Goal: Task Accomplishment & Management: Manage account settings

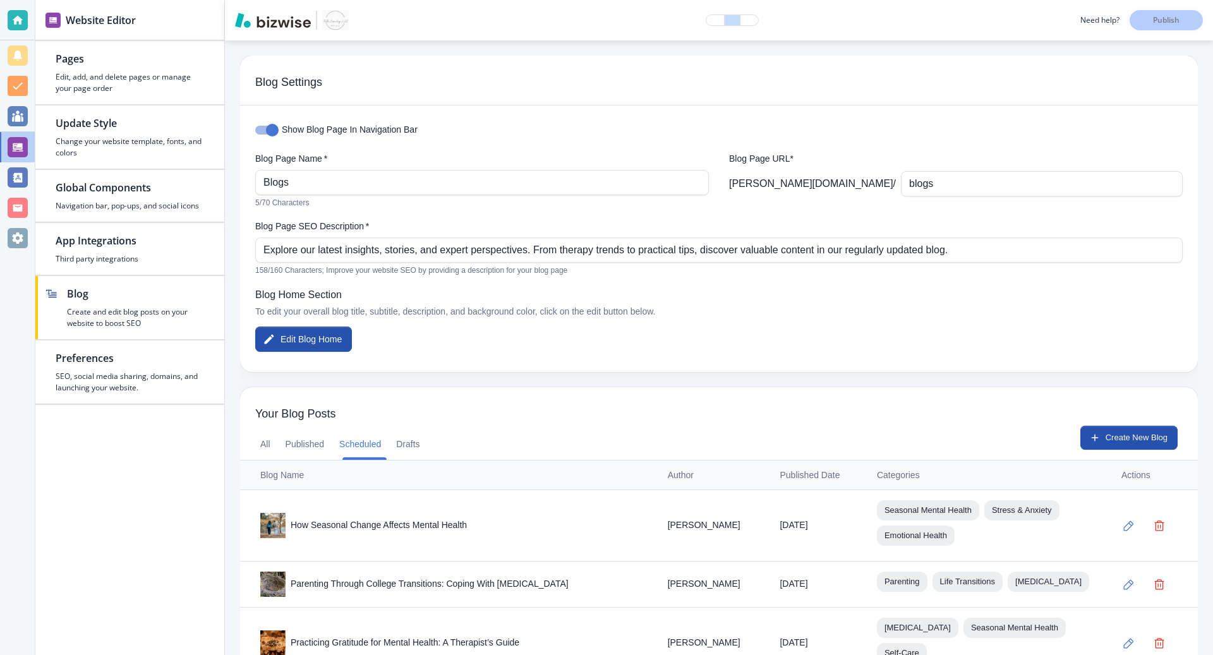
scroll to position [230, 0]
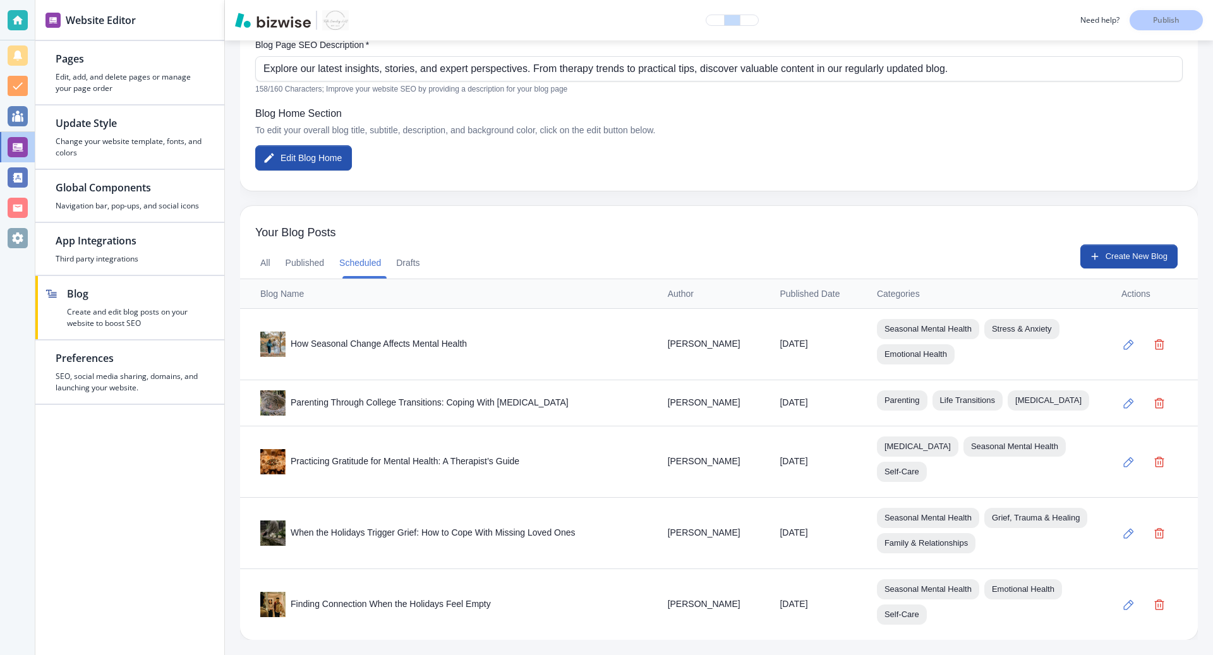
click at [643, 115] on div "Show Blog Page In Navigation Bar Blog Page Name   * Blogs Blog Page Name   * 5/…" at bounding box center [719, 57] width 958 height 267
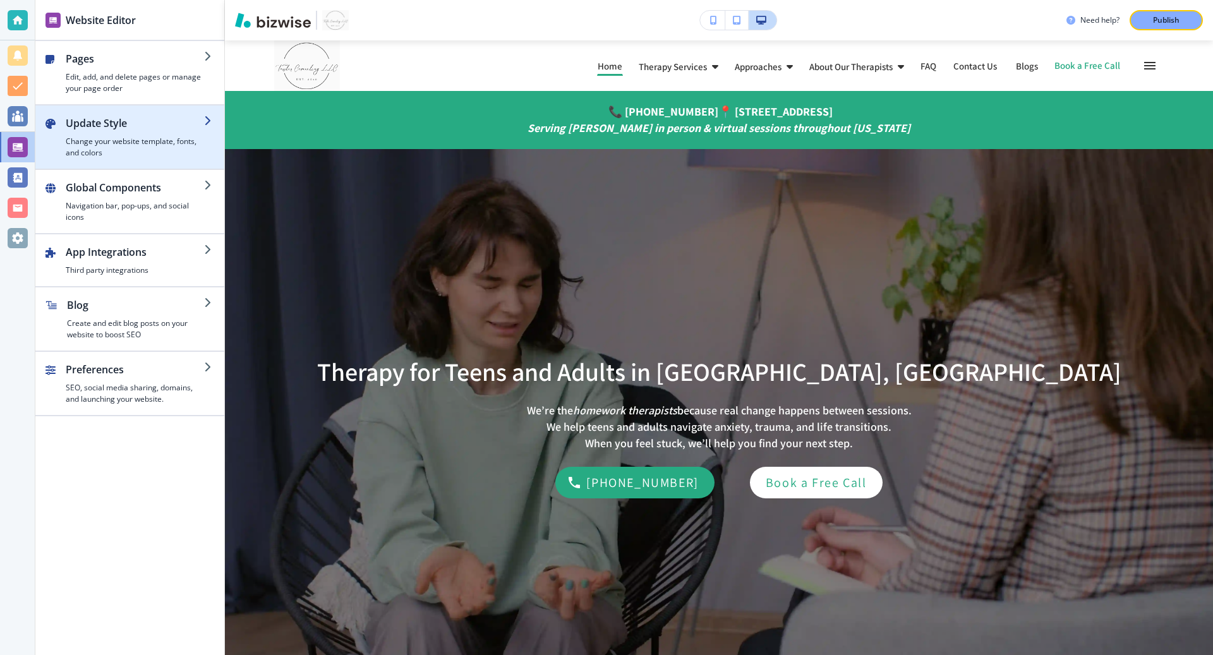
click at [114, 133] on div "button" at bounding box center [135, 133] width 138 height 5
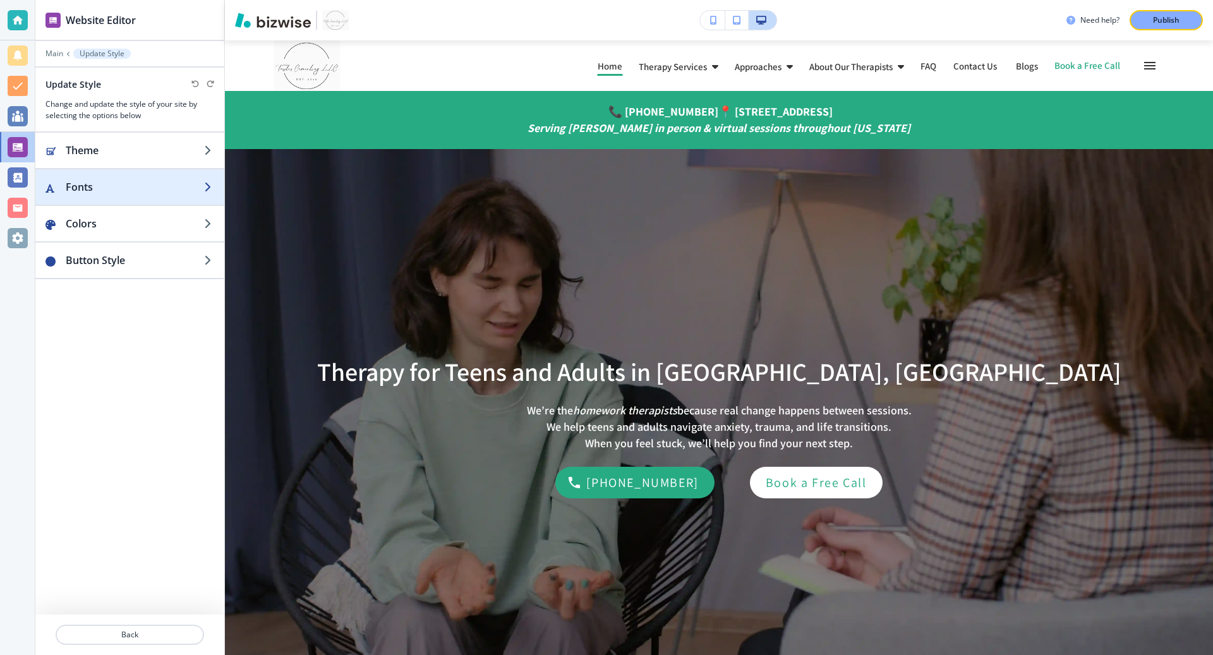
click at [179, 195] on div "button" at bounding box center [129, 200] width 189 height 10
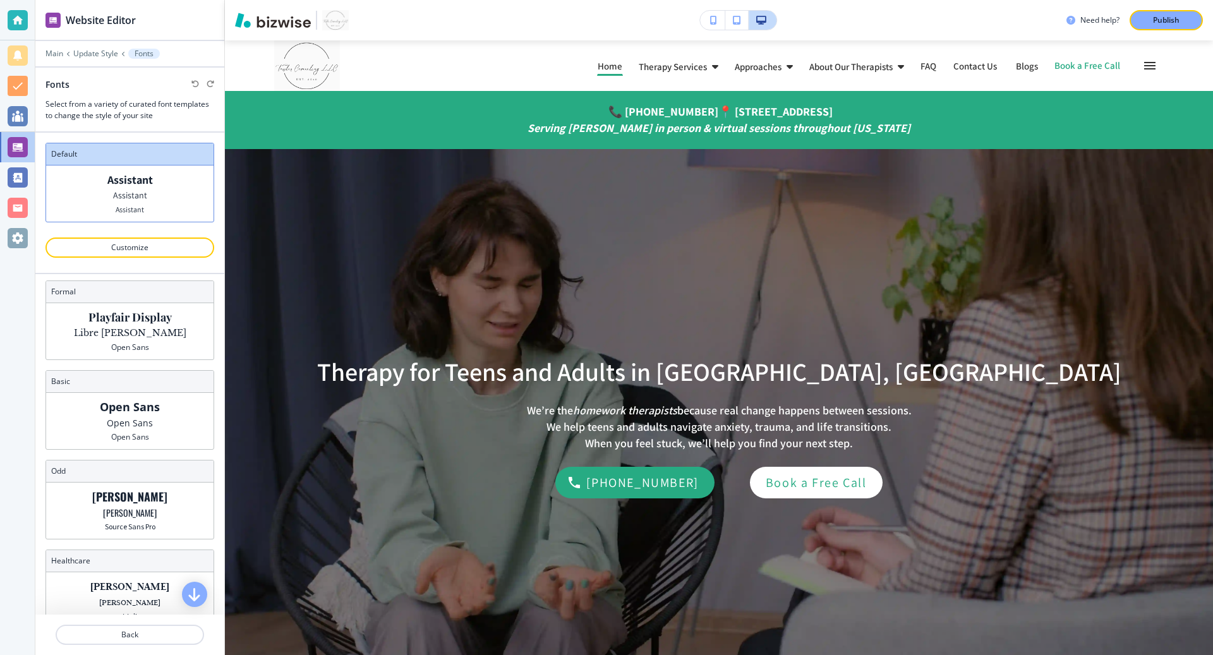
scroll to position [99, 0]
click at [159, 423] on div "Open Sans Open Sans Open Sans" at bounding box center [129, 420] width 167 height 56
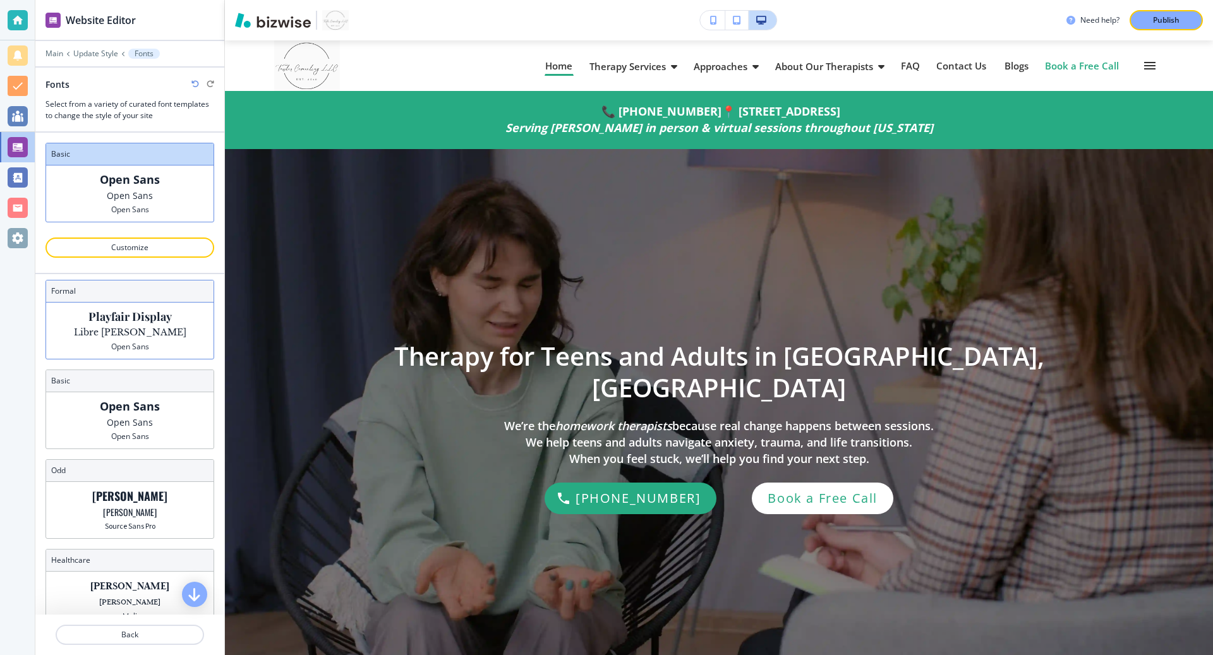
click at [142, 336] on p "Libre Baskerville" at bounding box center [130, 332] width 112 height 13
click at [155, 326] on p "Libre Baskerville" at bounding box center [130, 332] width 112 height 13
click at [138, 416] on p "Open Sans" at bounding box center [130, 422] width 46 height 13
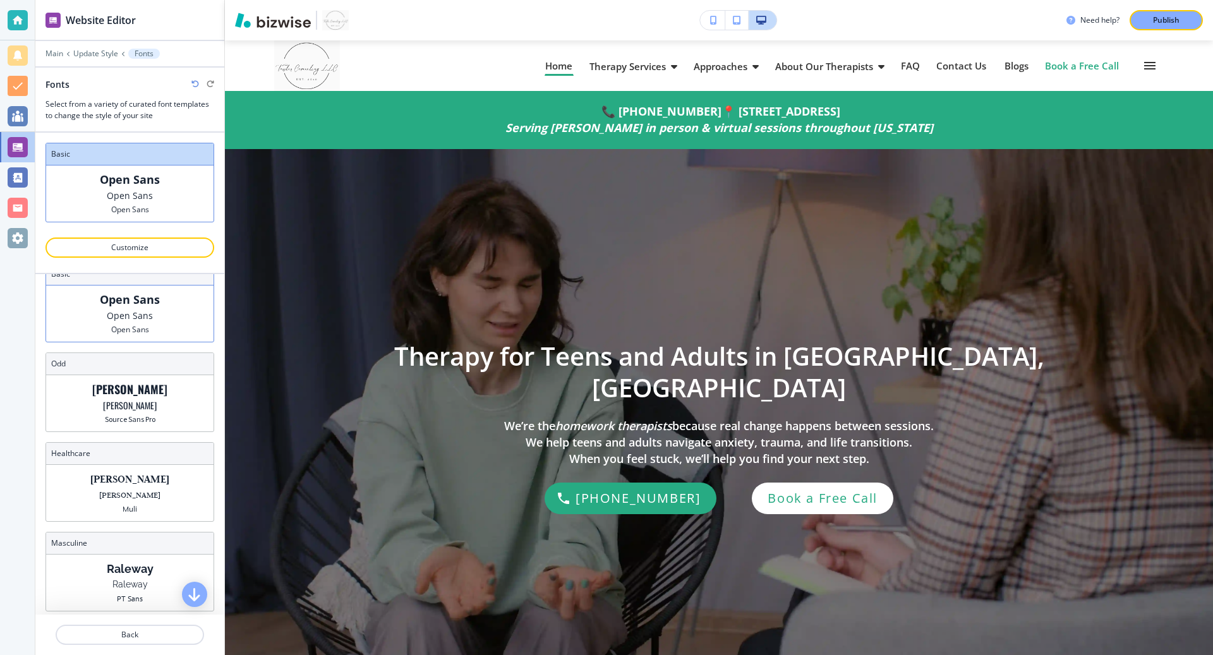
scroll to position [207, 0]
click at [137, 386] on p "Oswald" at bounding box center [129, 388] width 75 height 13
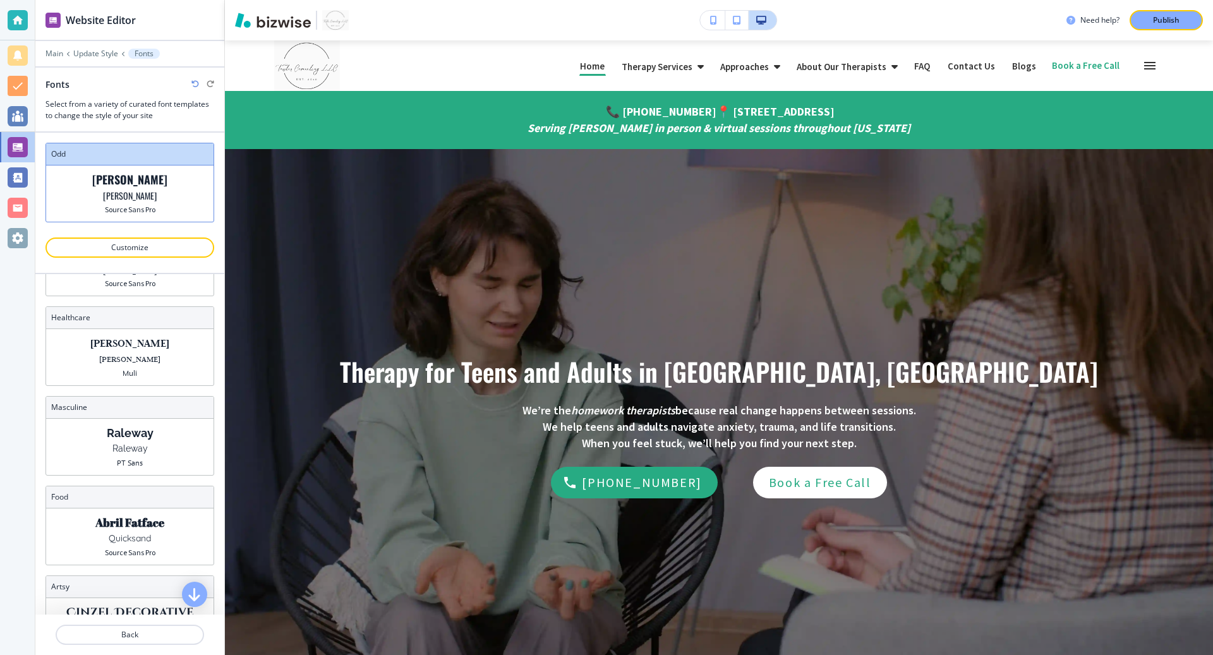
scroll to position [343, 0]
click at [131, 352] on p "Judson" at bounding box center [129, 358] width 61 height 13
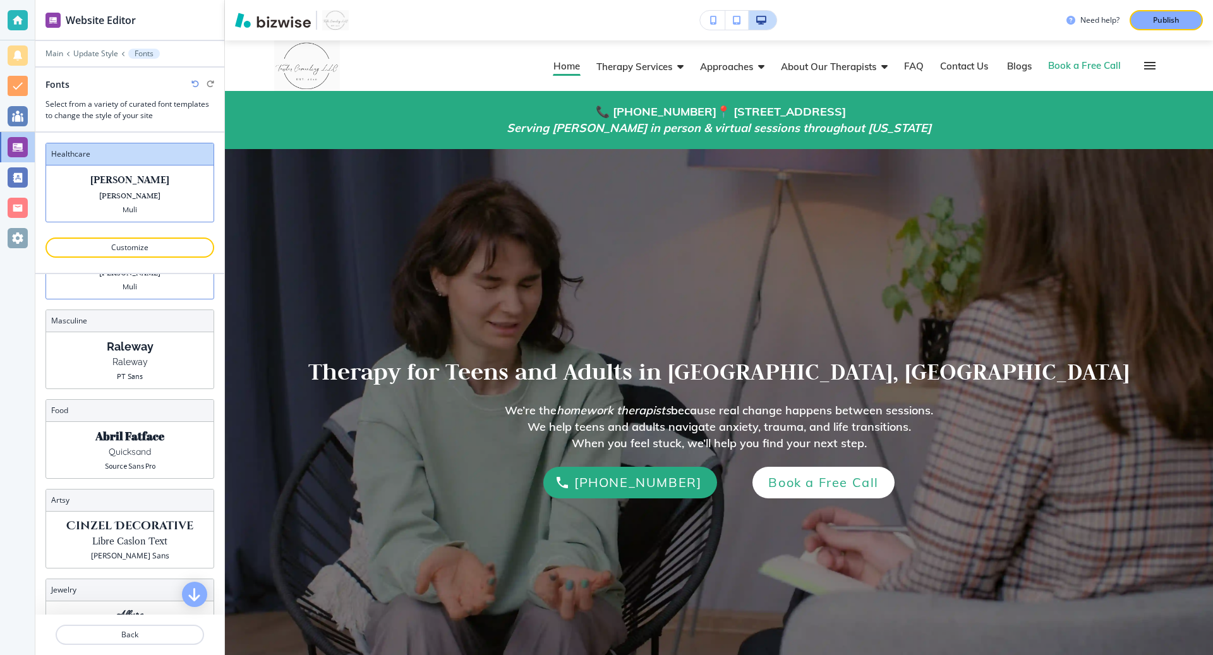
scroll to position [431, 0]
click at [131, 353] on p "Raleway" at bounding box center [129, 359] width 35 height 13
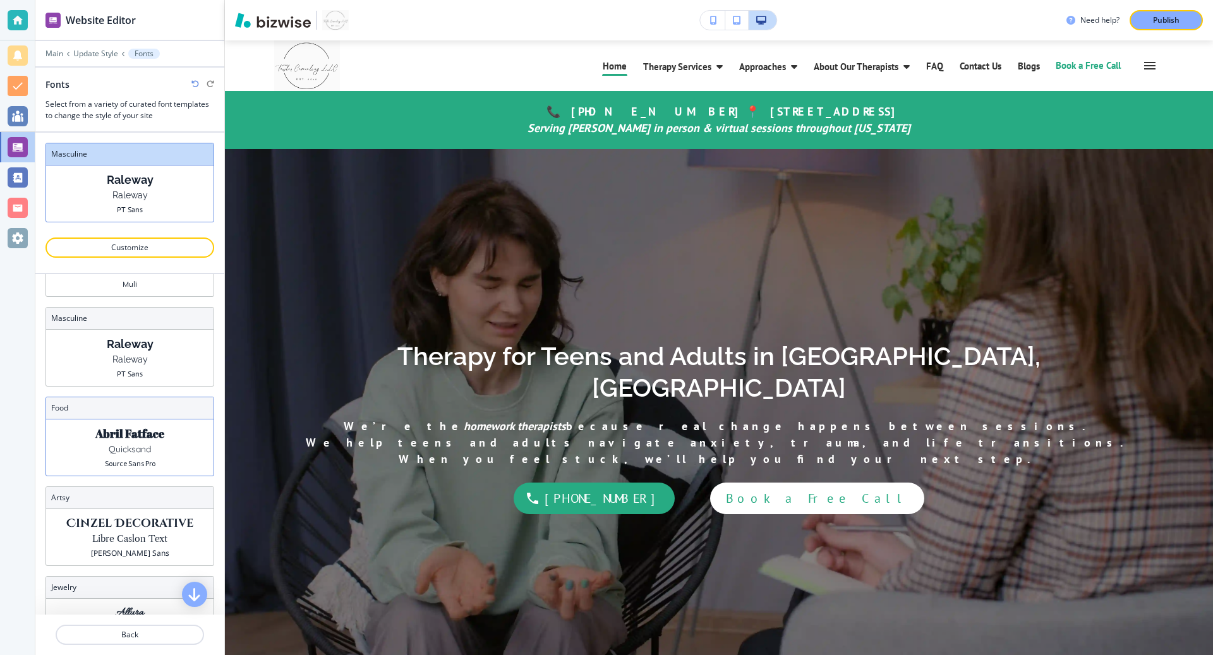
click at [134, 443] on p "Quicksand" at bounding box center [130, 449] width 42 height 13
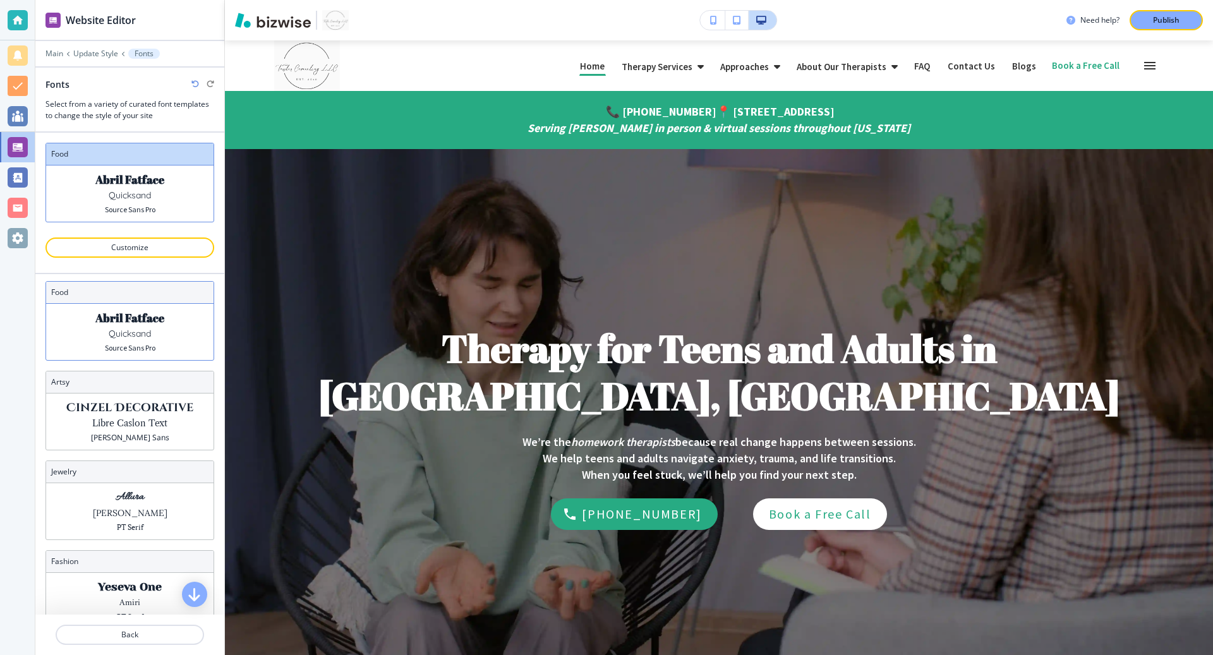
scroll to position [549, 0]
click at [138, 415] on p "Libre Caslon Text" at bounding box center [129, 421] width 75 height 13
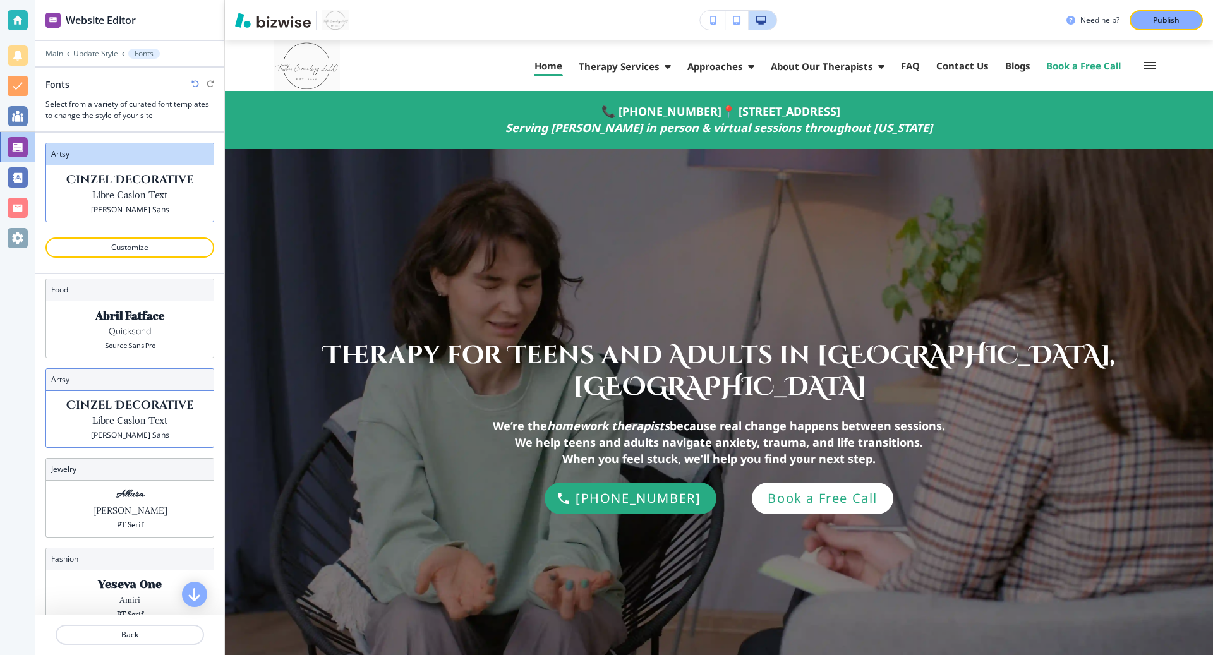
scroll to position [578, 0]
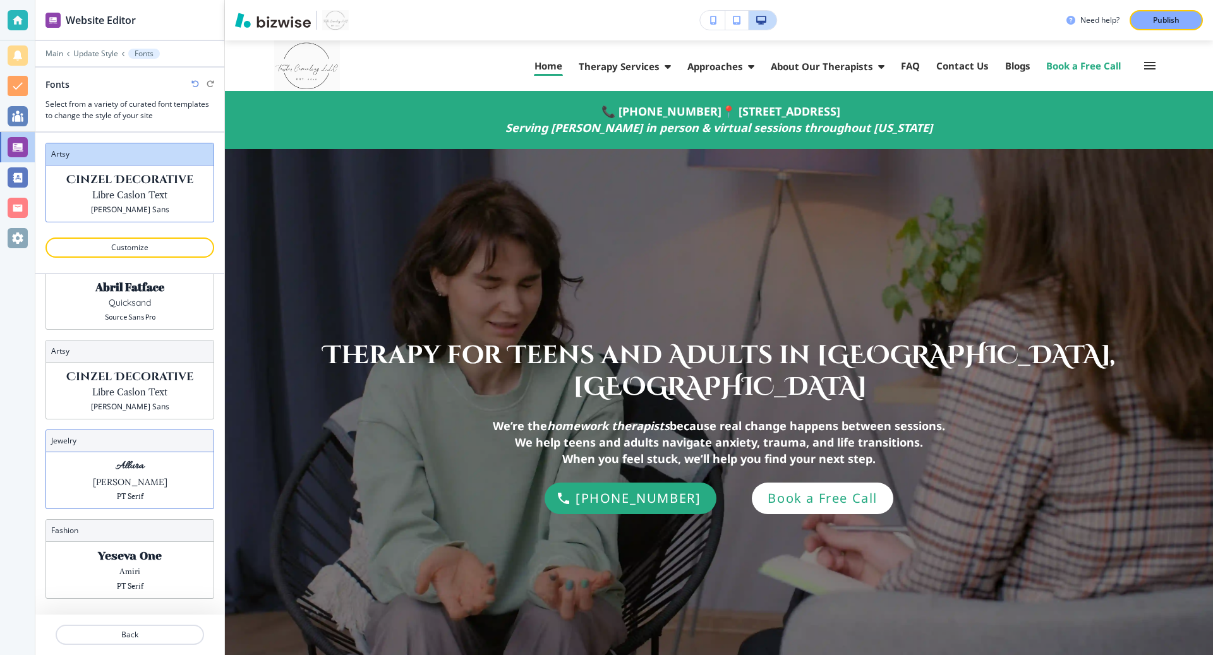
click at [135, 476] on p "Lora" at bounding box center [130, 482] width 75 height 13
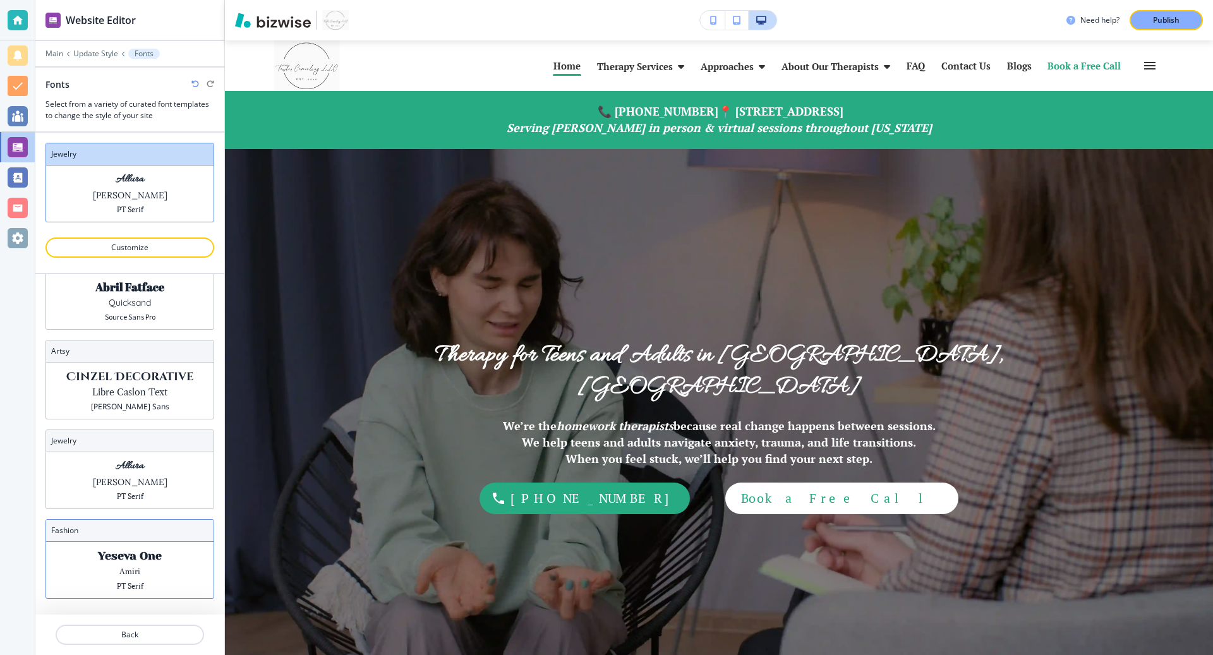
click at [126, 569] on p "Amiri" at bounding box center [129, 572] width 21 height 13
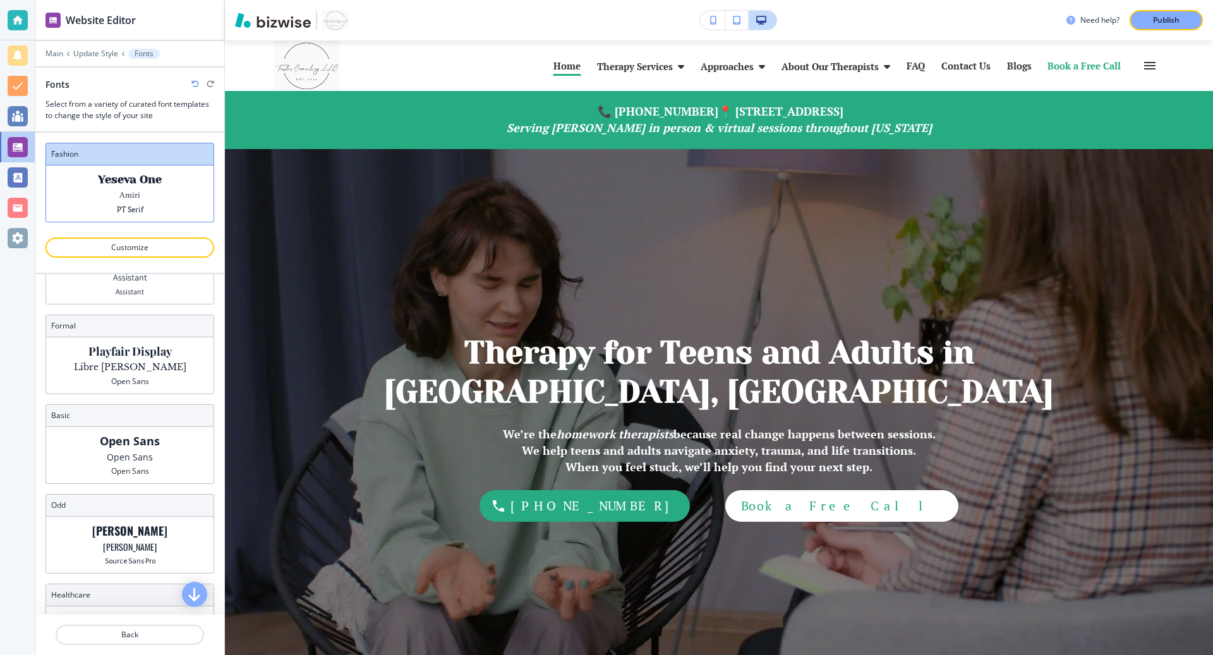
scroll to position [0, 0]
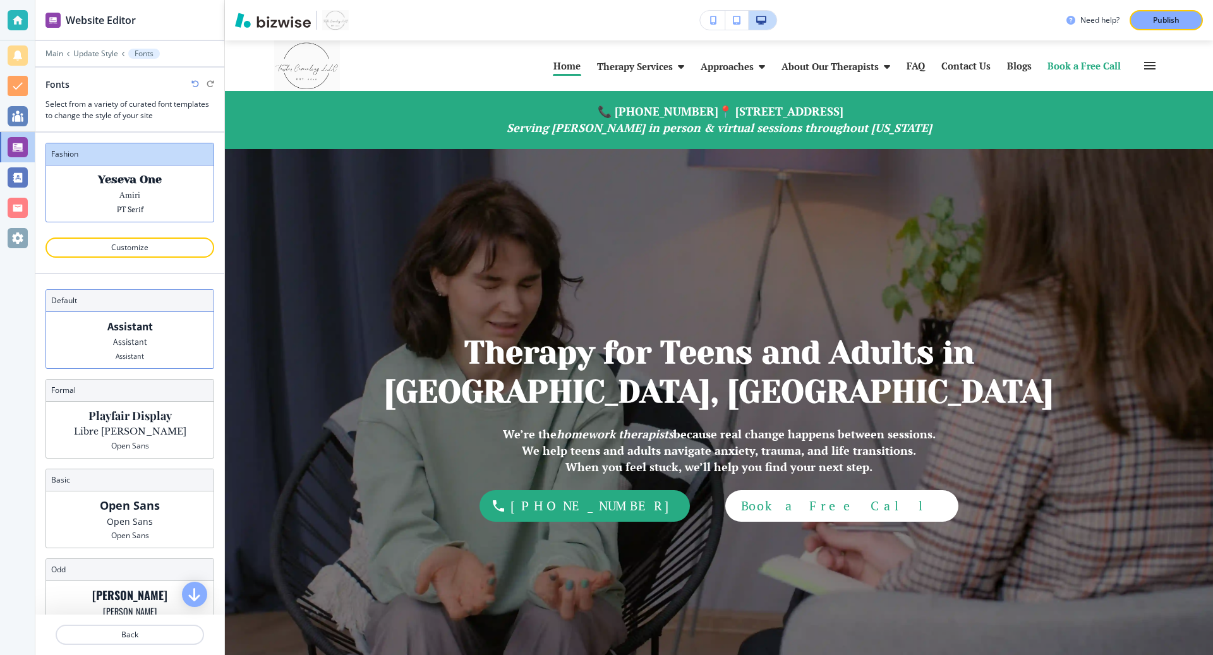
click at [135, 336] on p "Assistant" at bounding box center [130, 342] width 34 height 13
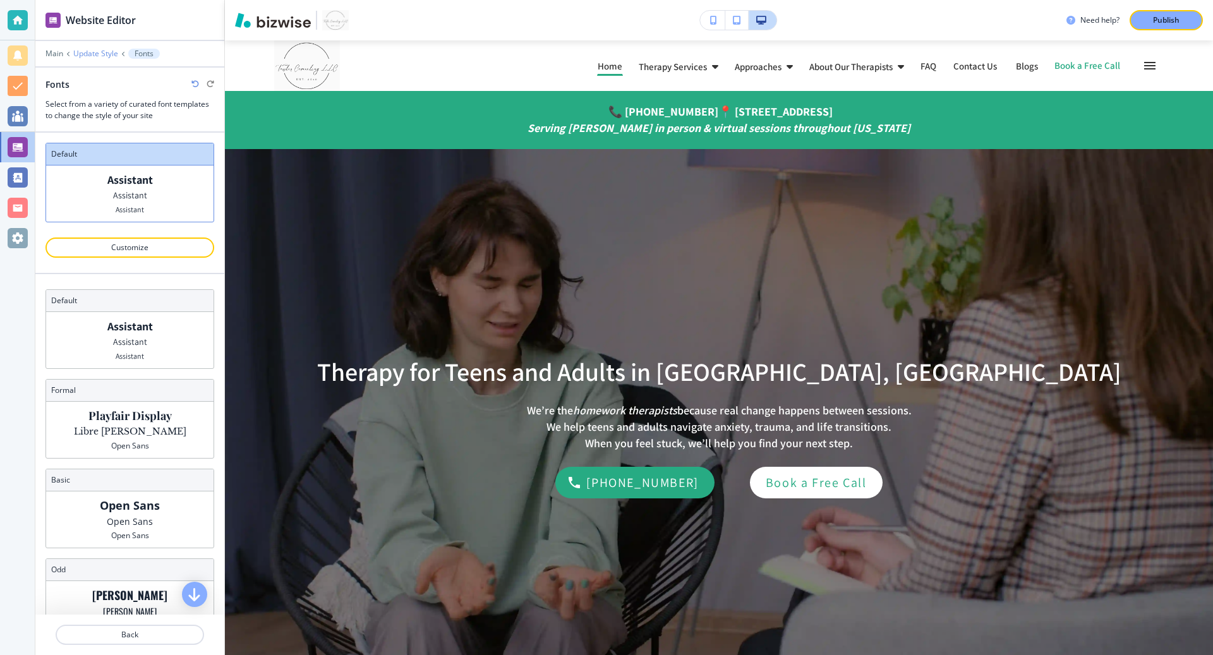
click at [95, 56] on p "Update Style" at bounding box center [95, 53] width 45 height 9
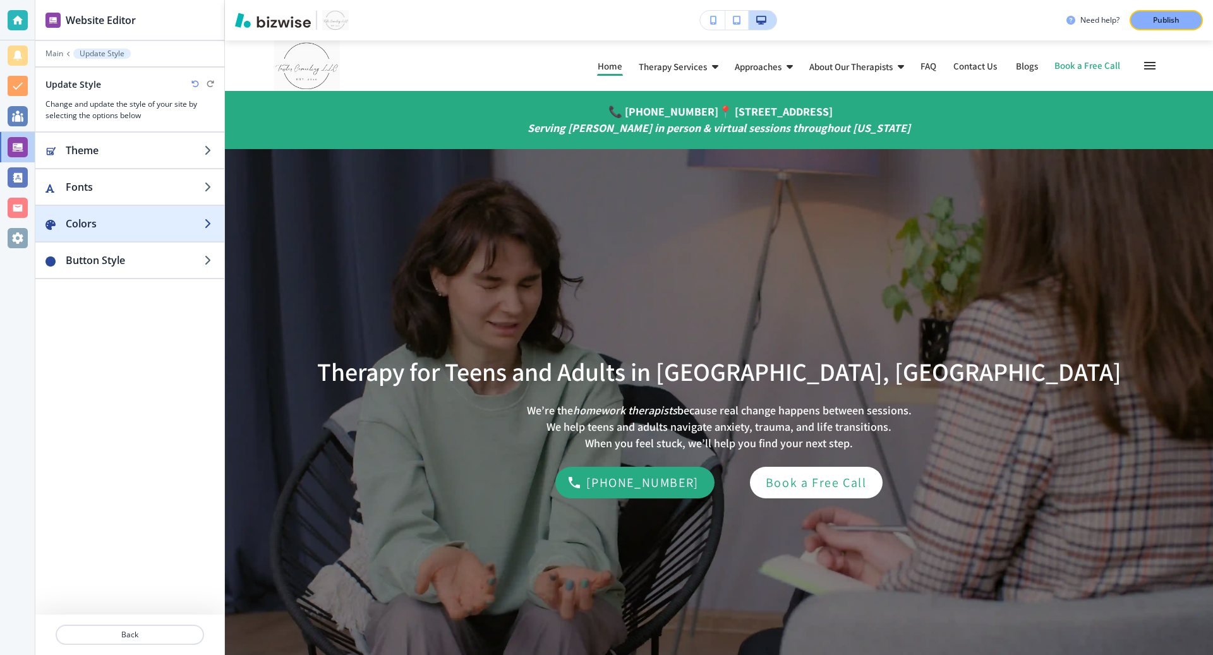
click at [131, 222] on h2 "Colors" at bounding box center [135, 223] width 138 height 15
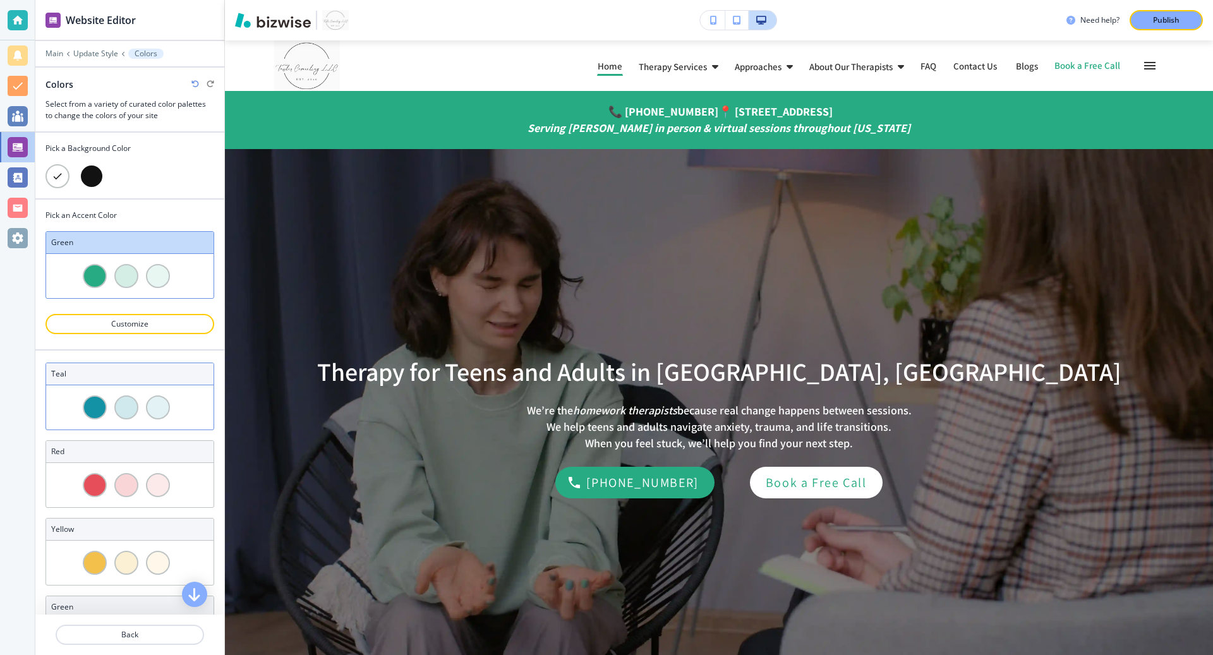
click at [118, 396] on div at bounding box center [126, 408] width 24 height 24
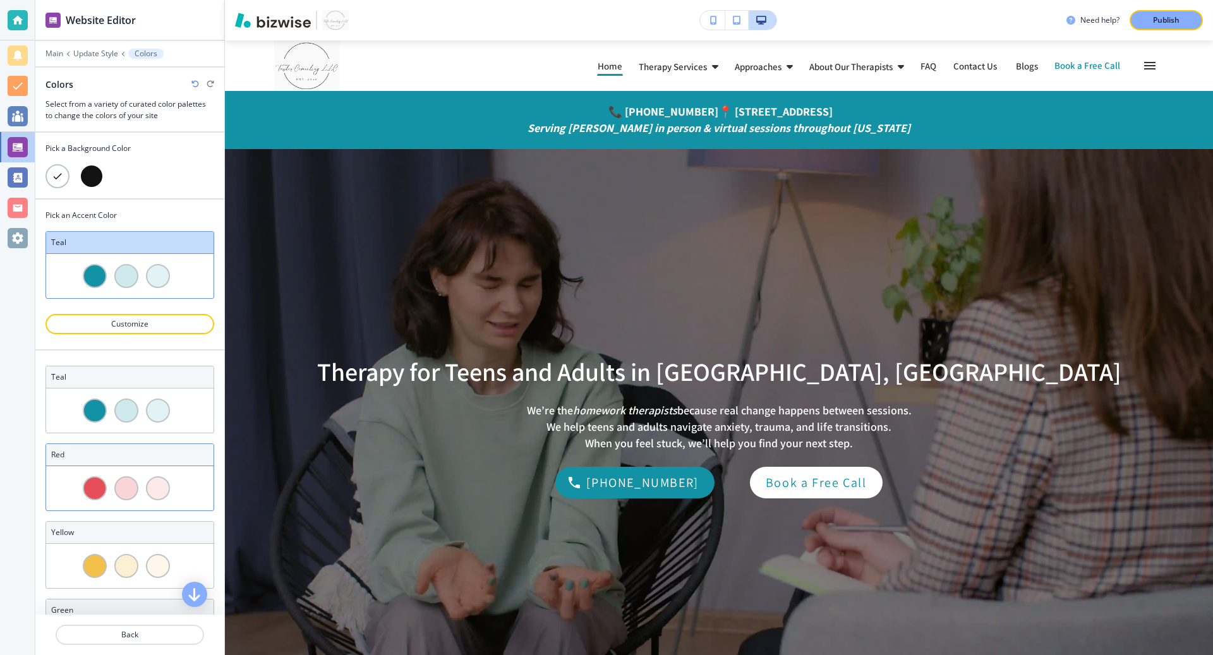
click at [128, 481] on div at bounding box center [126, 488] width 24 height 24
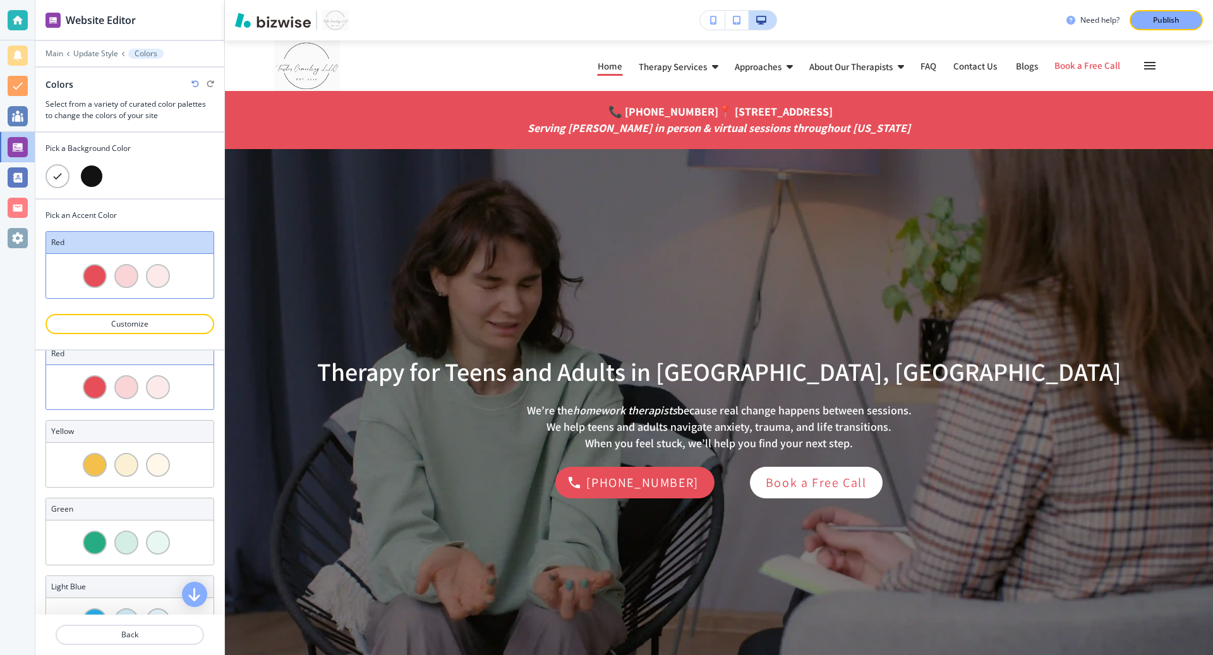
scroll to position [102, 0]
click at [123, 456] on div at bounding box center [126, 464] width 24 height 24
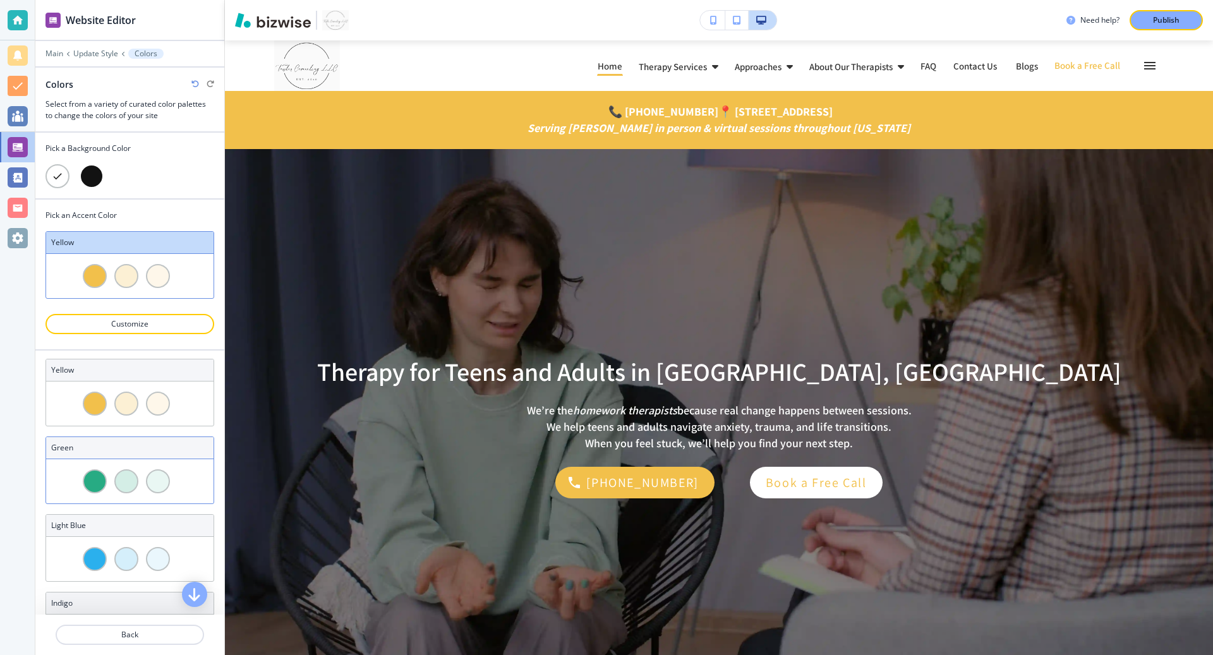
scroll to position [164, 0]
click at [124, 471] on div at bounding box center [126, 480] width 24 height 24
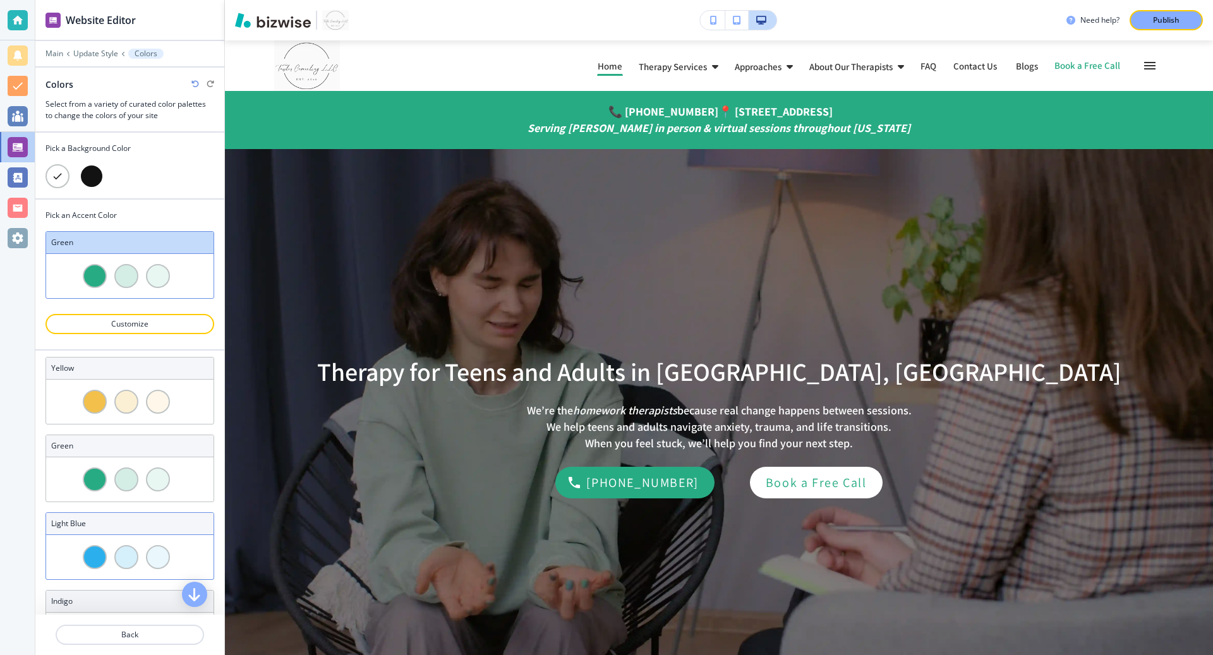
click at [116, 564] on div at bounding box center [129, 557] width 167 height 44
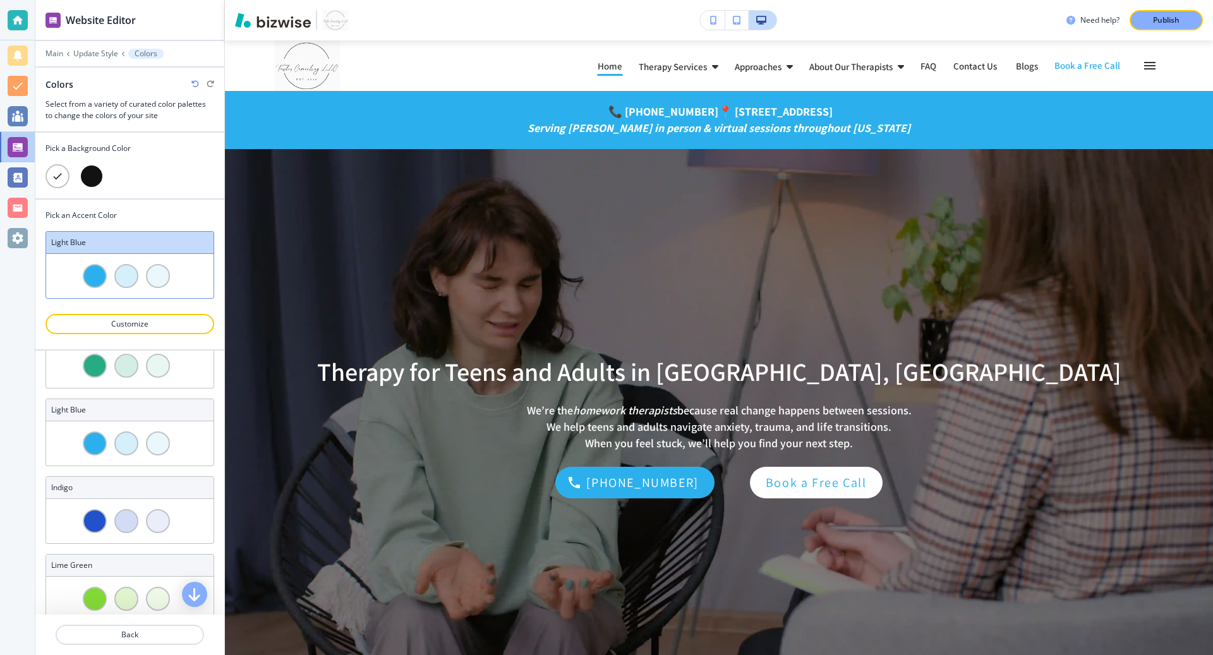
scroll to position [276, 0]
click at [127, 357] on div at bounding box center [126, 368] width 24 height 24
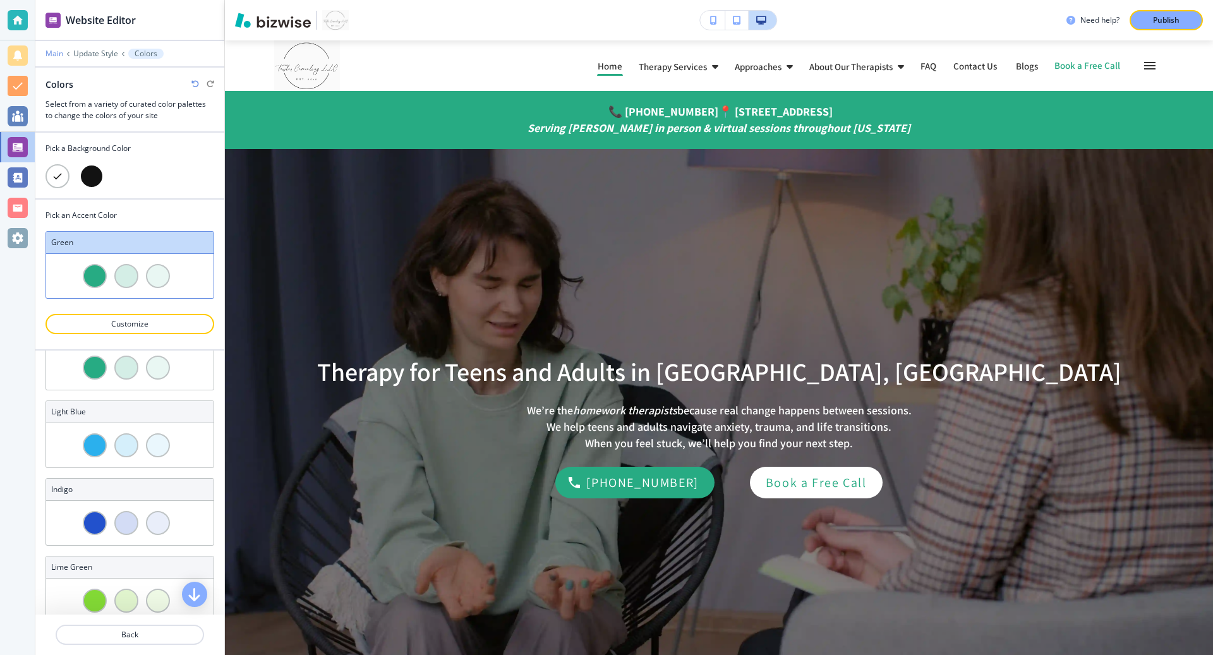
click at [54, 53] on p "Main" at bounding box center [55, 53] width 18 height 9
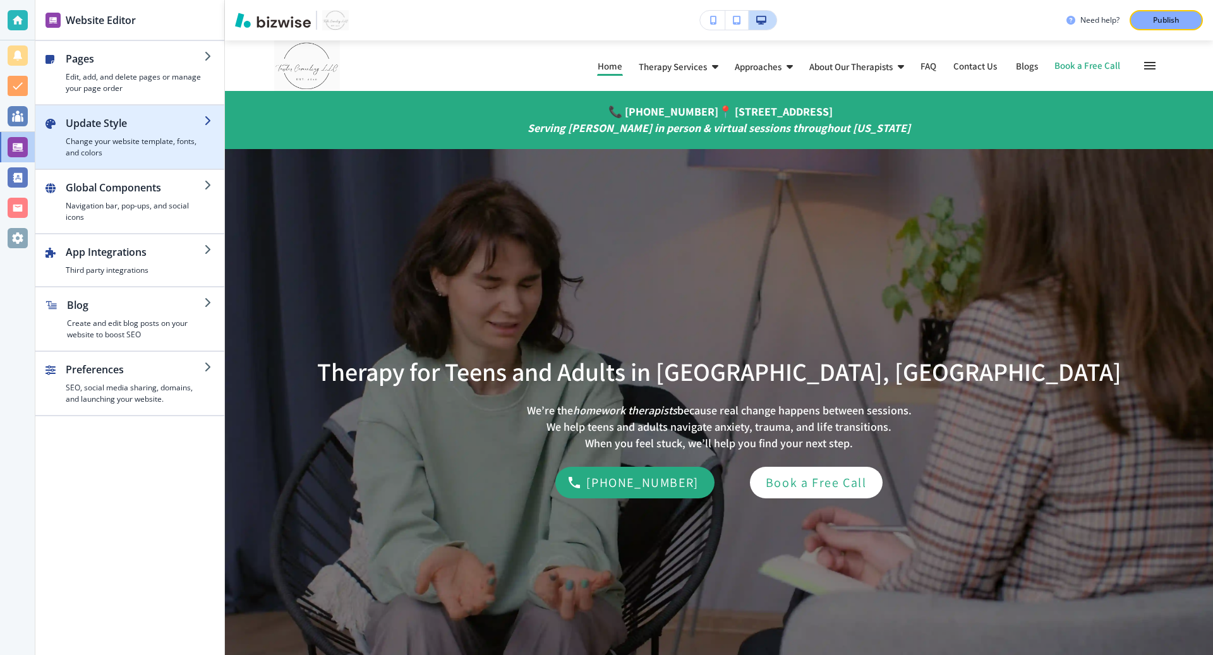
click at [142, 146] on h4 "Change your website template, fonts, and colors" at bounding box center [135, 147] width 138 height 23
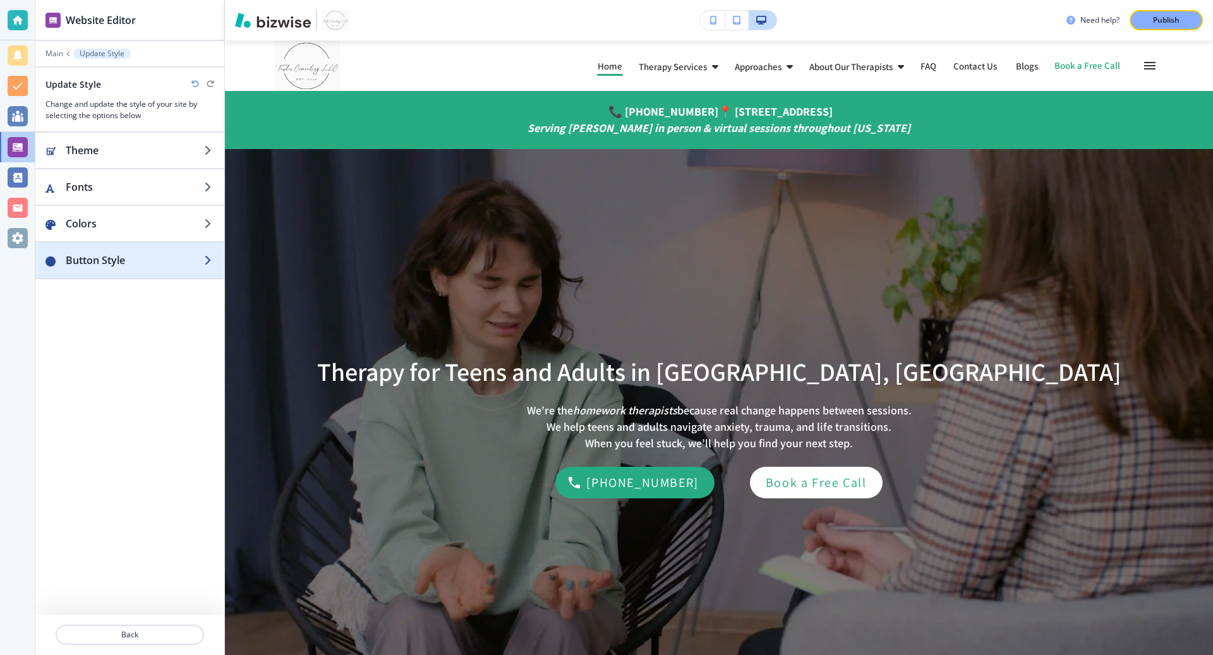
click at [123, 258] on h2 "Button Style" at bounding box center [135, 260] width 138 height 15
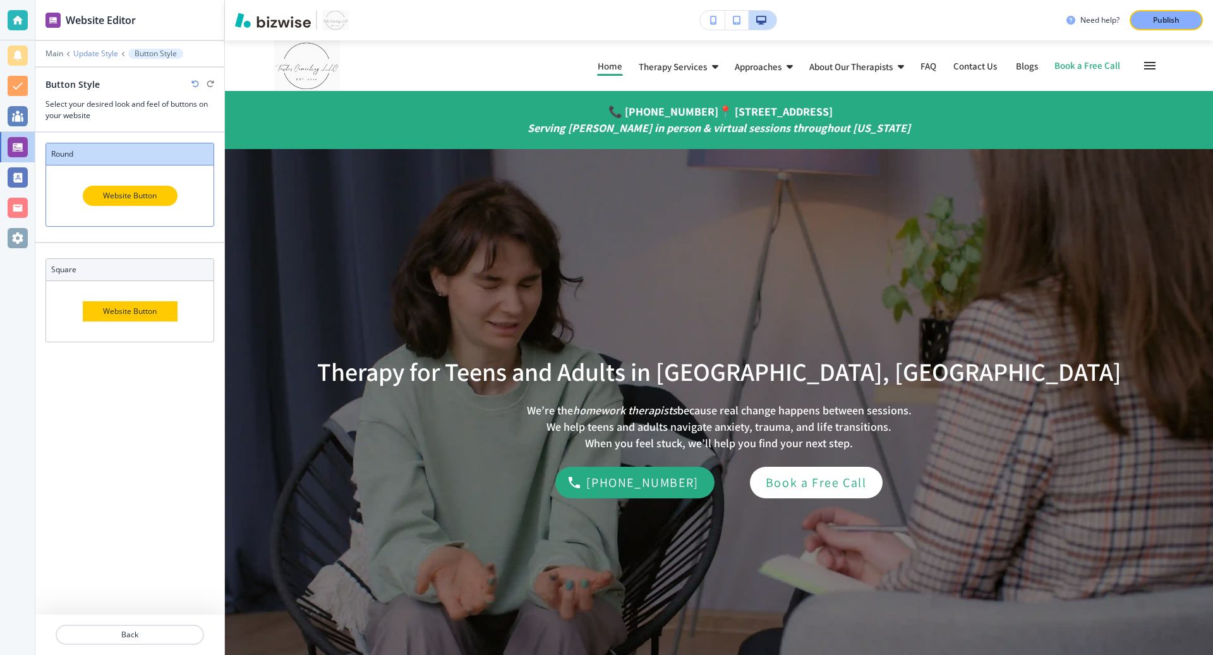
click at [90, 52] on p "Update Style" at bounding box center [95, 53] width 45 height 9
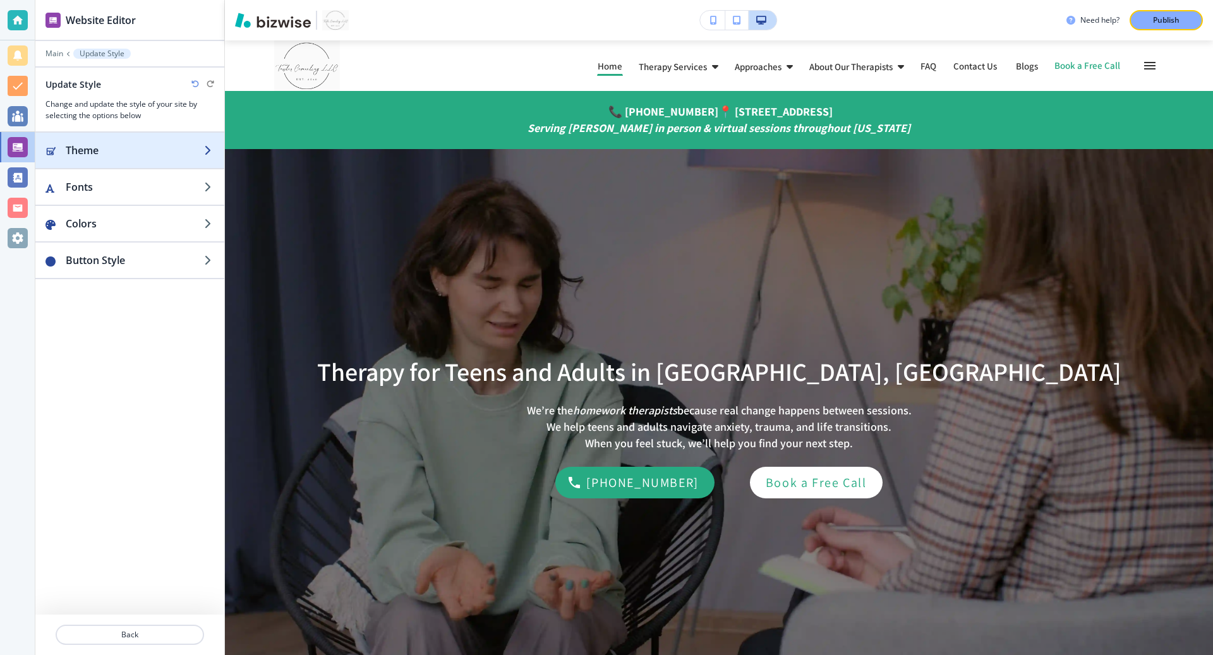
click at [124, 156] on h2 "Theme" at bounding box center [135, 150] width 138 height 15
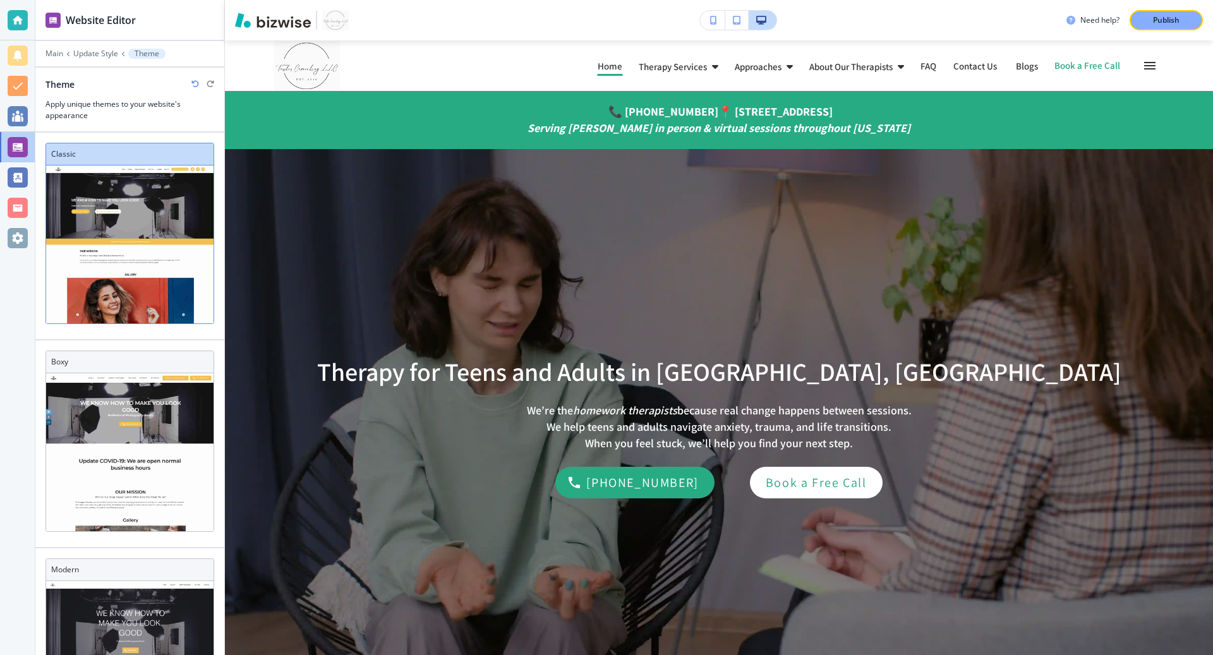
scroll to position [0, 0]
click at [89, 56] on p "Update Style" at bounding box center [95, 53] width 45 height 9
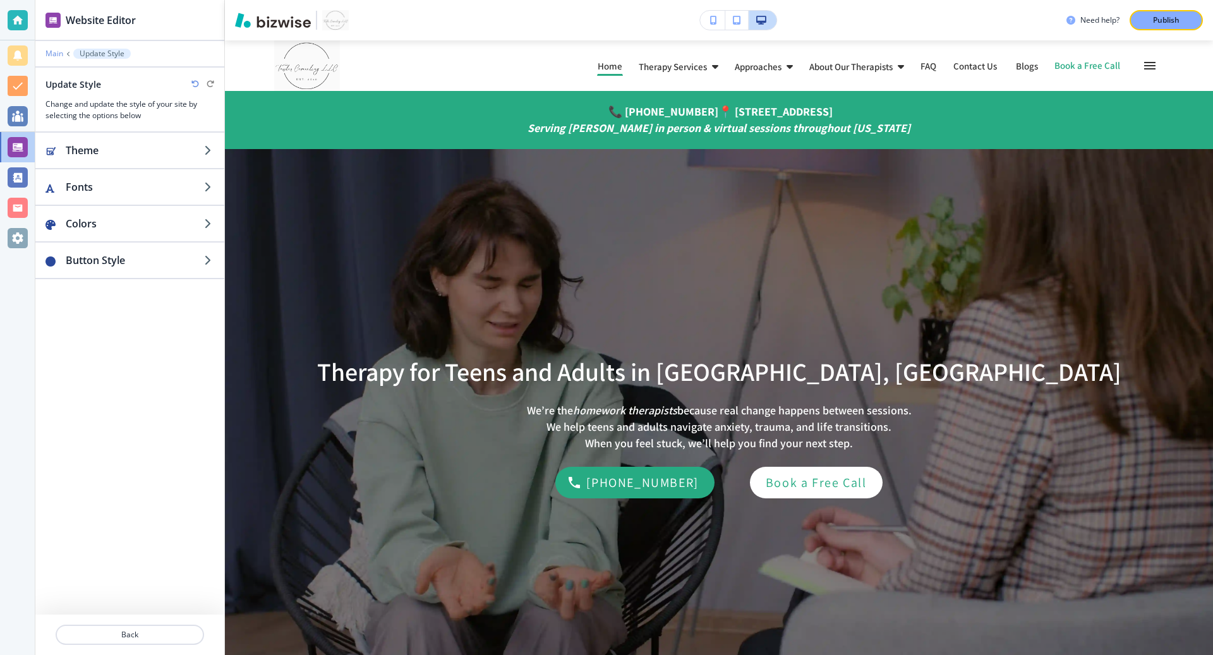
click at [50, 54] on p "Main" at bounding box center [55, 53] width 18 height 9
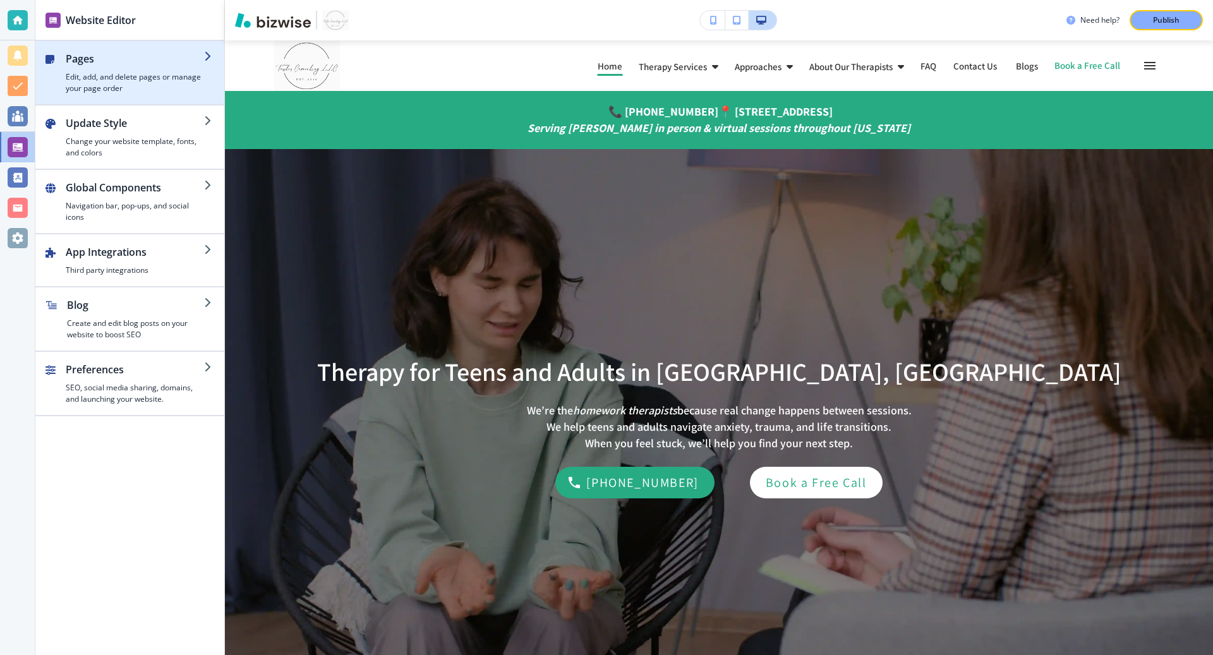
click at [90, 80] on h4 "Edit, add, and delete pages or manage your page order" at bounding box center [135, 82] width 138 height 23
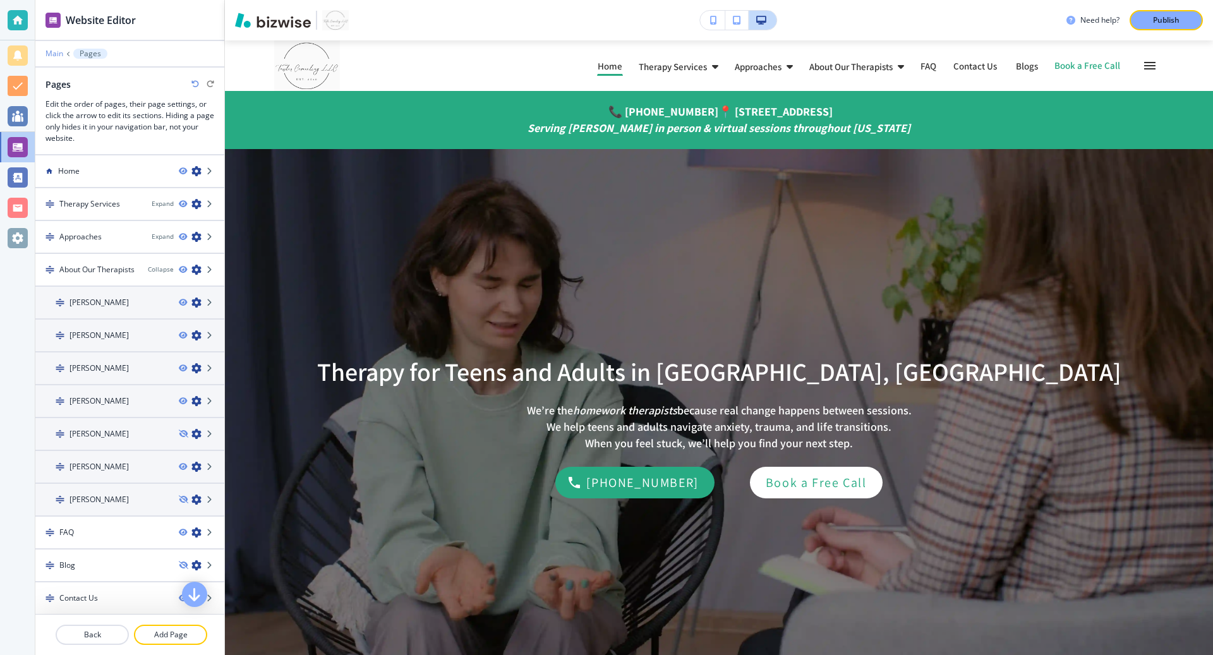
click at [57, 53] on p "Main" at bounding box center [55, 53] width 18 height 9
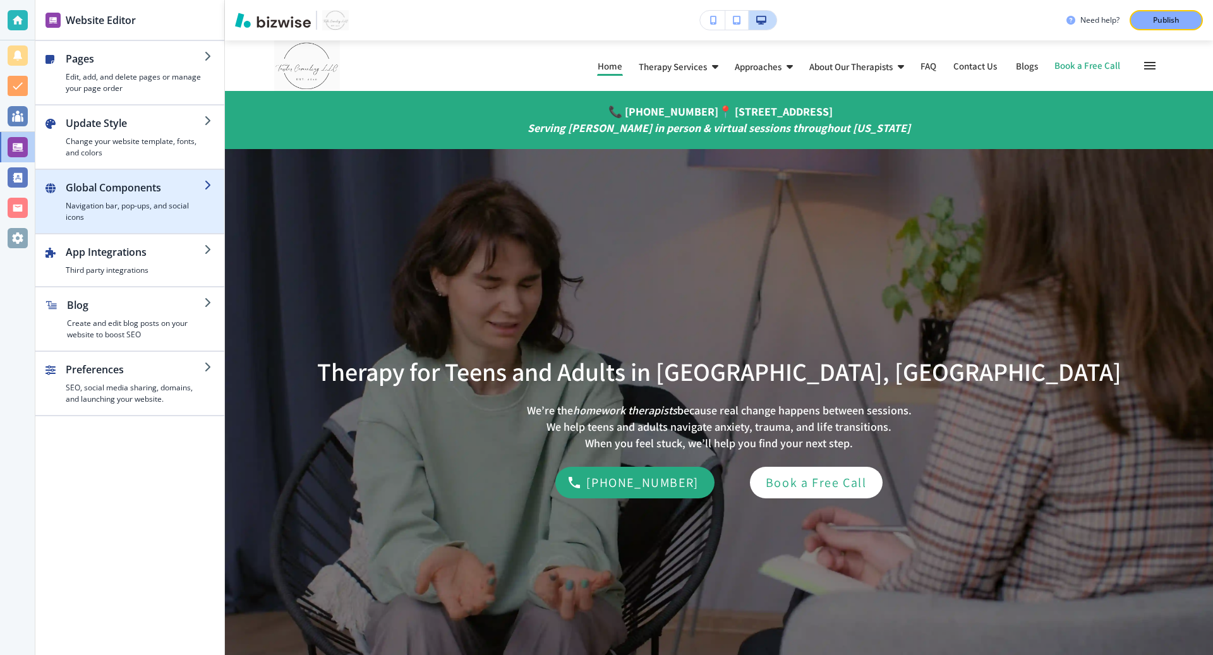
click at [133, 200] on h4 "Navigation bar, pop-ups, and social icons" at bounding box center [135, 211] width 138 height 23
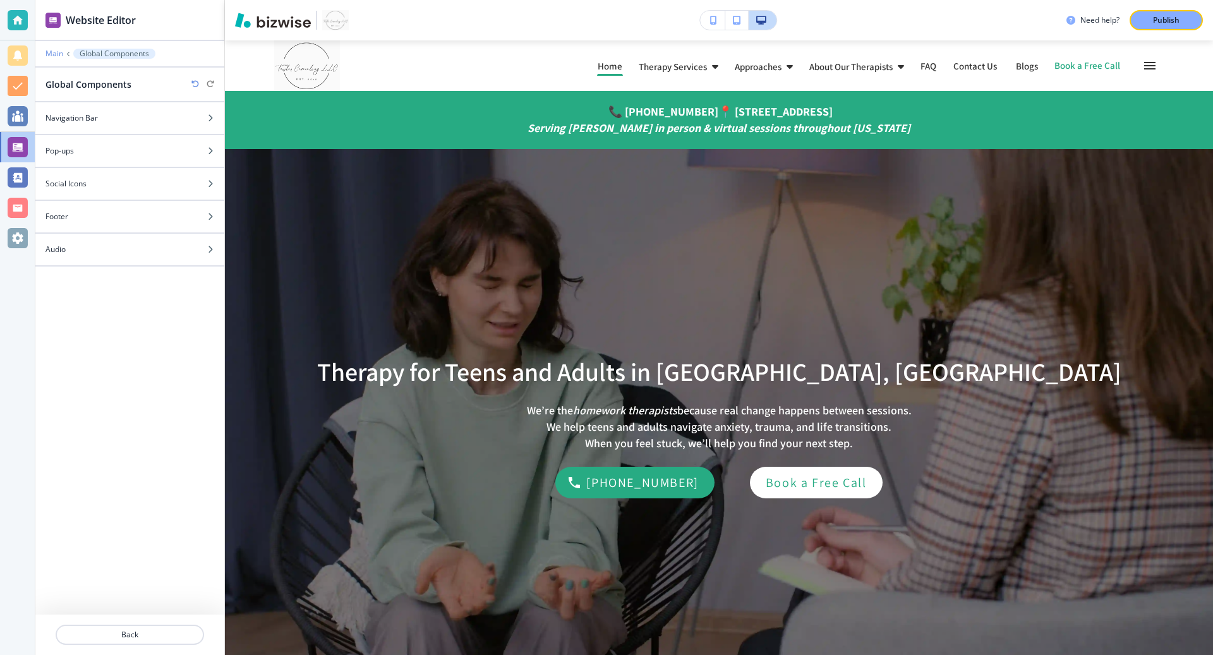
click at [54, 57] on p "Main" at bounding box center [55, 53] width 18 height 9
